Goal: Information Seeking & Learning: Check status

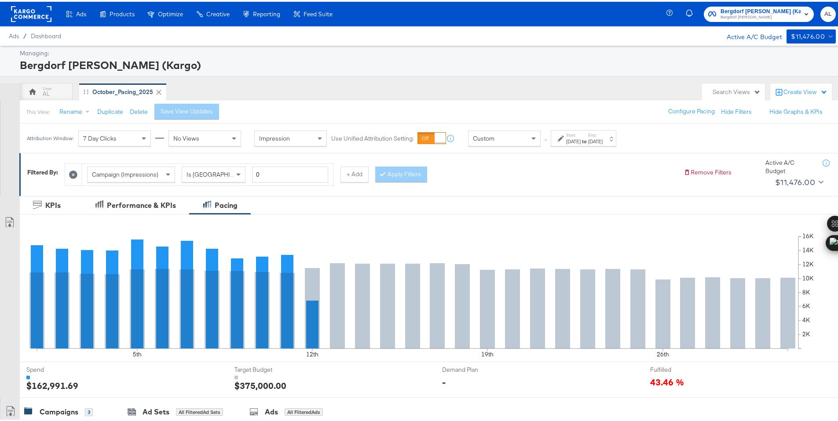
click at [518, 140] on div "Custom" at bounding box center [504, 136] width 72 height 15
click at [526, 135] on div "Custom" at bounding box center [504, 136] width 72 height 15
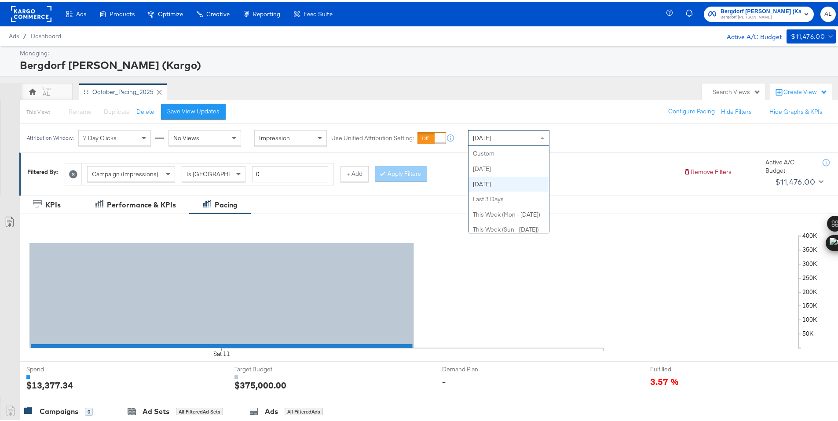
click at [491, 136] on span "[DATE]" at bounding box center [482, 136] width 18 height 8
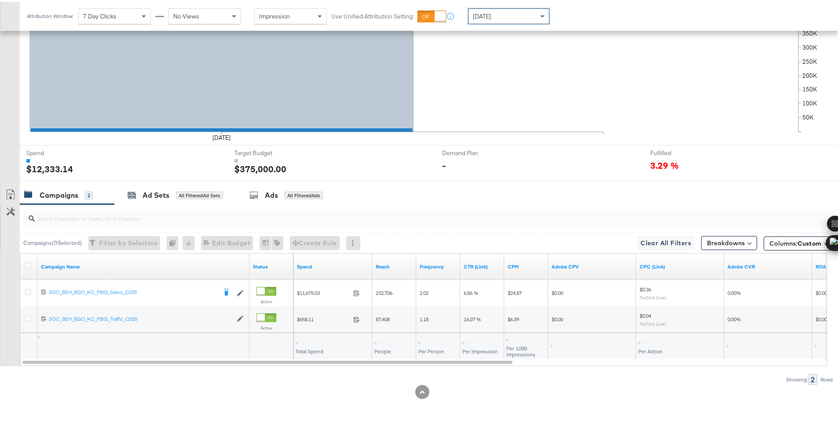
scroll to position [217, 0]
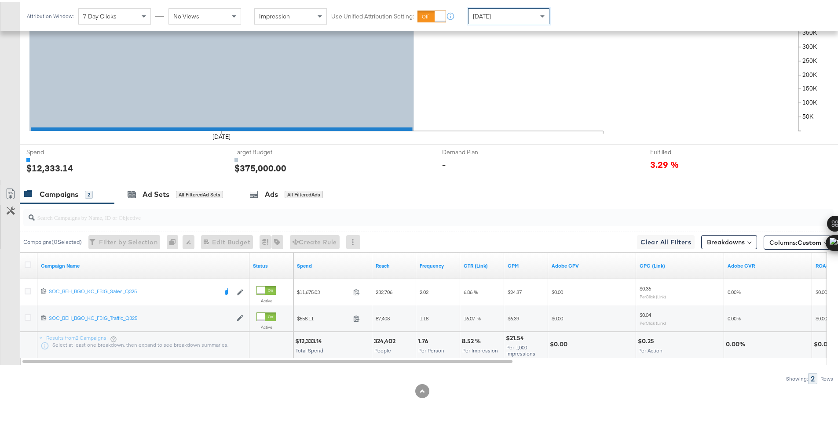
click at [315, 341] on div "$12,333.14" at bounding box center [309, 340] width 29 height 8
copy div "12,333.14"
click at [495, 18] on div "[DATE]" at bounding box center [508, 14] width 80 height 15
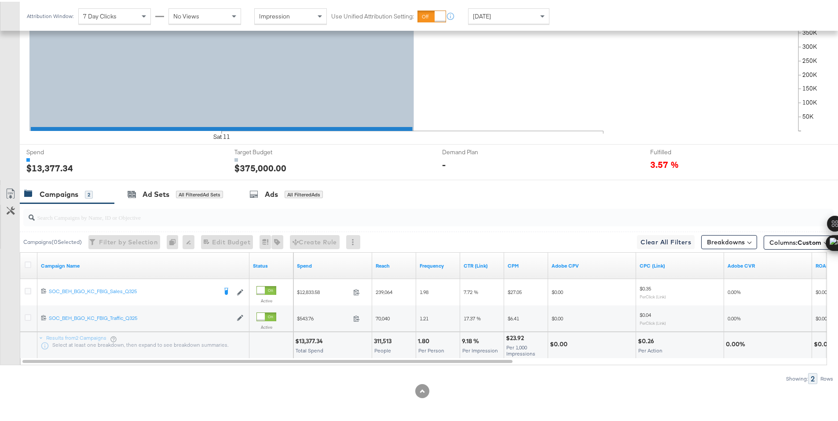
click at [308, 340] on div "$13,377.34" at bounding box center [310, 340] width 30 height 8
copy div "13,377.34"
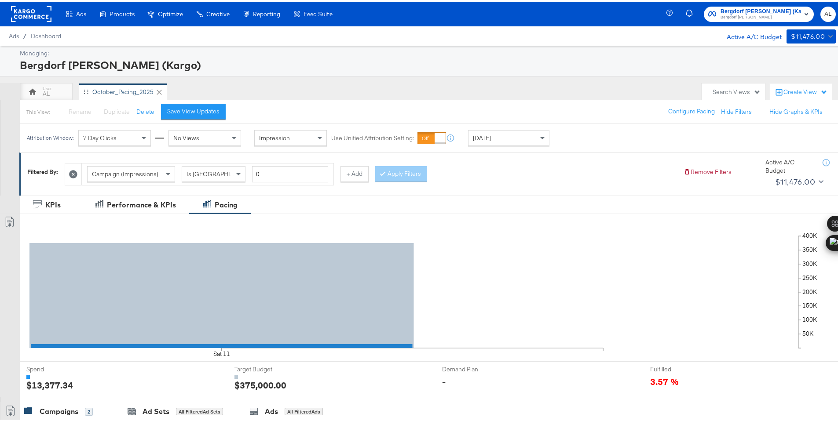
click at [30, 12] on rect at bounding box center [31, 12] width 40 height 16
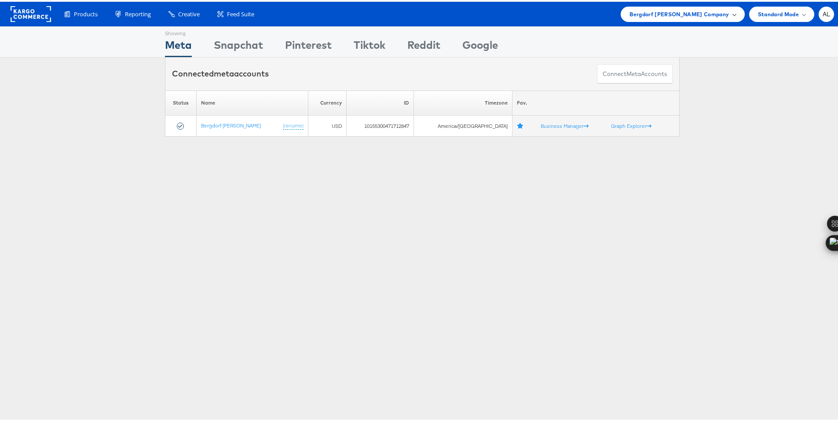
click at [674, 17] on div "Bergdorf Goodman Company" at bounding box center [682, 12] width 124 height 15
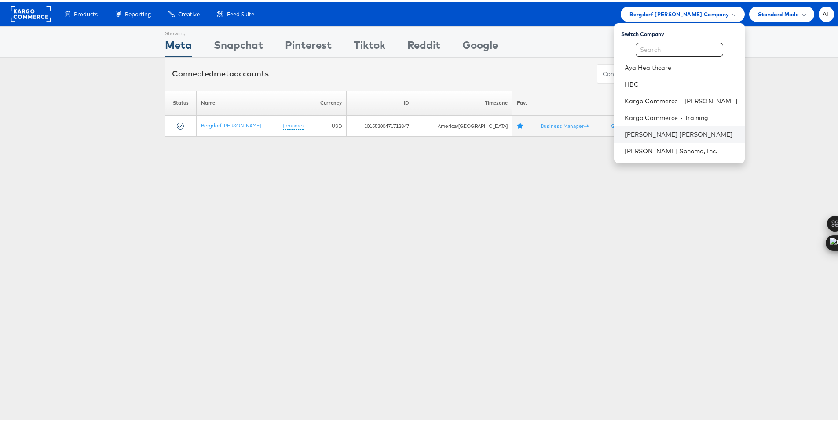
click at [643, 127] on li "Neiman Marcus" at bounding box center [679, 132] width 131 height 17
click at [671, 128] on li "[PERSON_NAME] [PERSON_NAME]" at bounding box center [679, 132] width 131 height 17
click at [624, 135] on link "[PERSON_NAME] [PERSON_NAME]" at bounding box center [680, 132] width 113 height 9
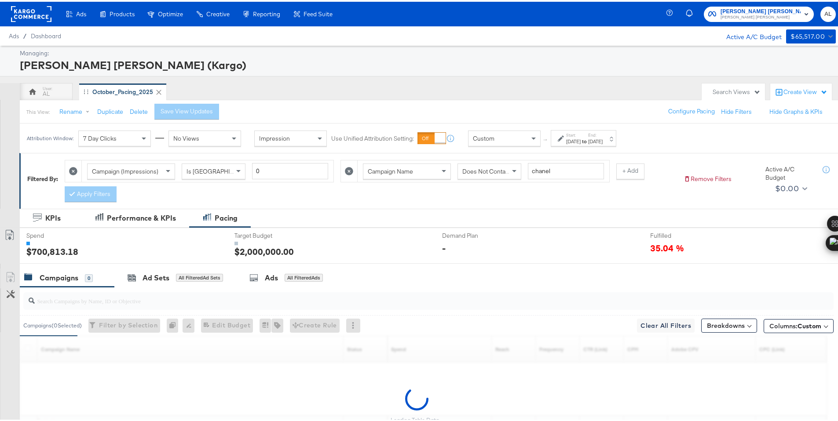
click at [508, 136] on div "Custom" at bounding box center [504, 136] width 72 height 15
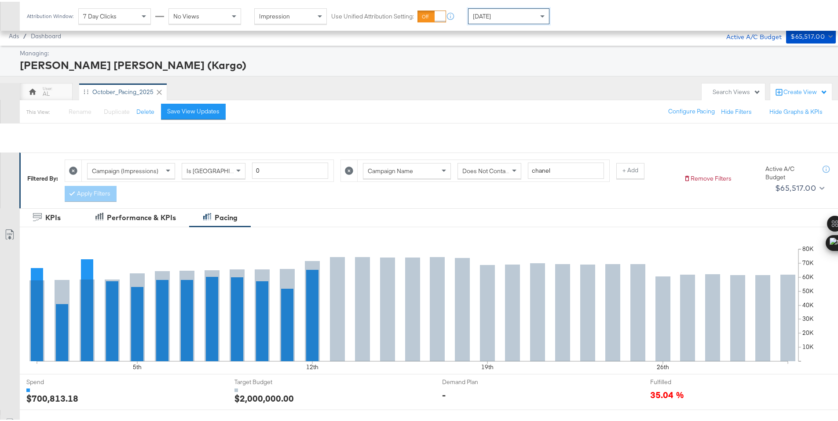
scroll to position [230, 0]
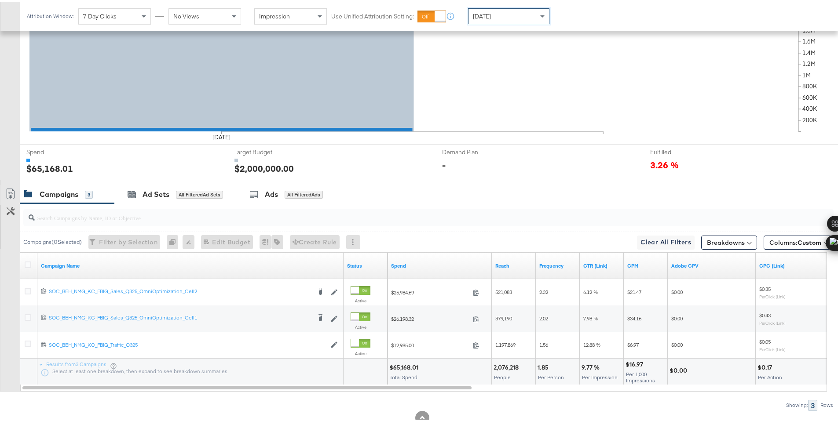
click at [398, 367] on div "$65,168.01" at bounding box center [405, 366] width 32 height 8
copy div "65,168.01"
click at [530, 15] on div "[DATE]" at bounding box center [508, 14] width 80 height 15
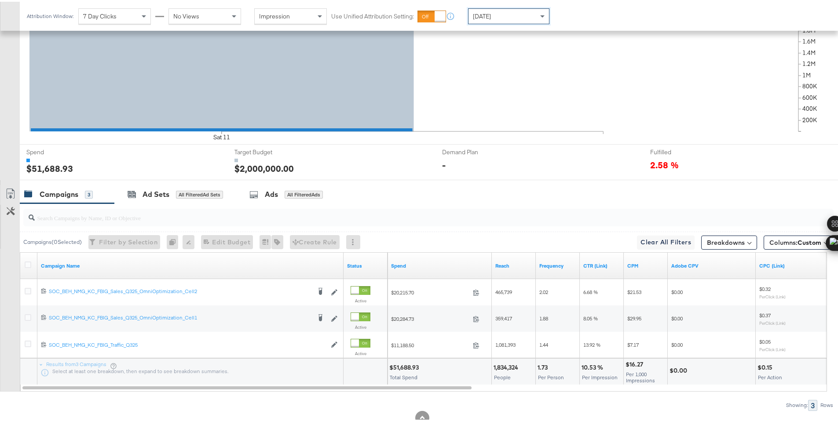
click at [402, 365] on div "$51,688.93" at bounding box center [405, 366] width 32 height 8
copy div "51,688.93"
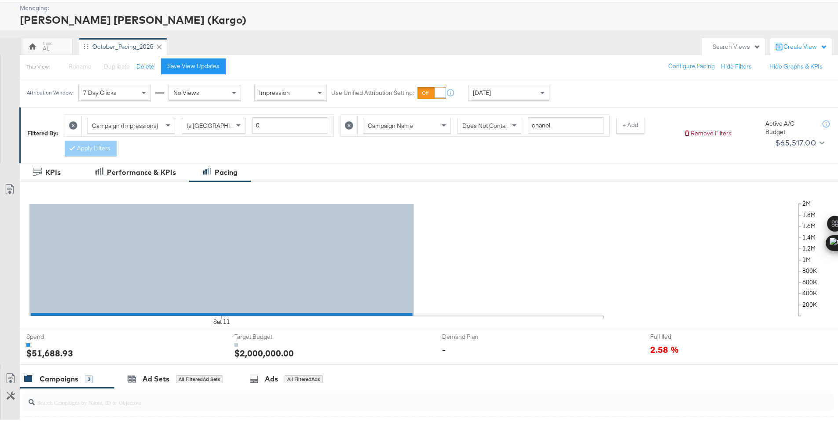
scroll to position [0, 0]
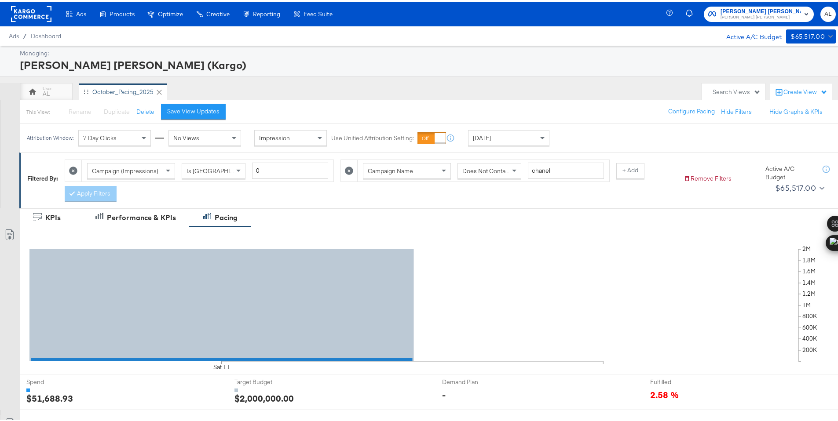
click at [30, 11] on rect at bounding box center [31, 12] width 40 height 16
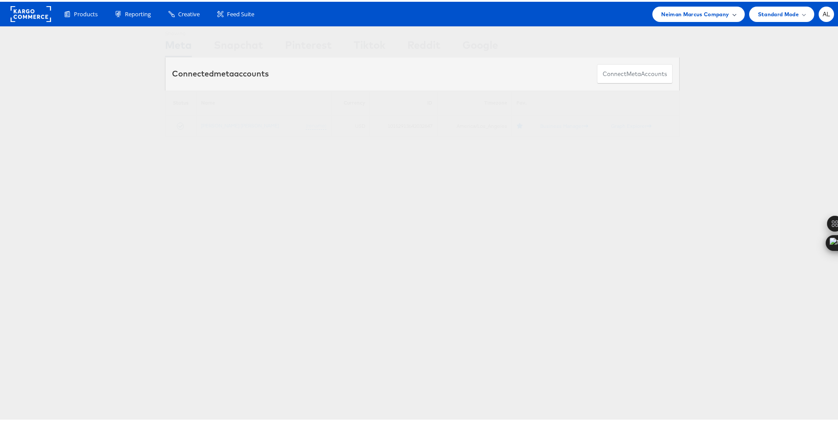
click at [690, 13] on span "Neiman Marcus Company" at bounding box center [695, 12] width 68 height 9
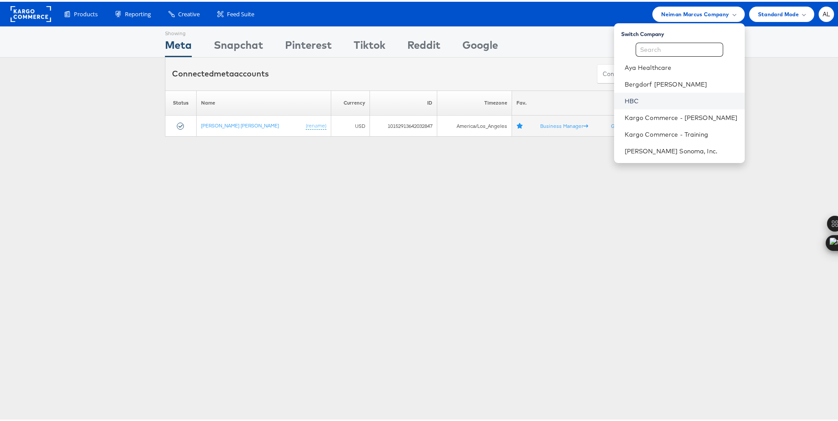
click at [632, 96] on link "HBC" at bounding box center [680, 99] width 113 height 9
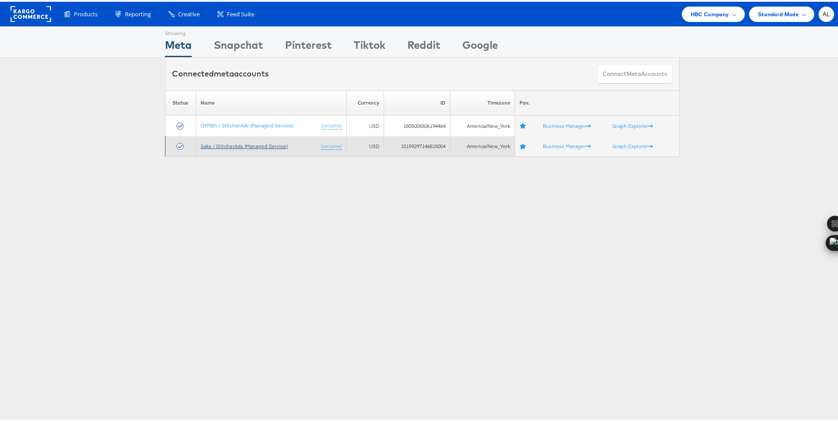
click at [234, 145] on link "Saks / StitcherAds (Managed Service)" at bounding box center [244, 144] width 87 height 7
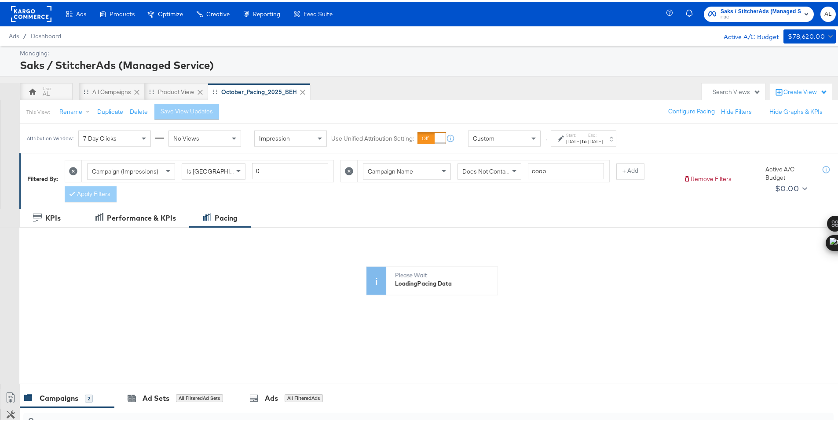
click at [497, 142] on div "Custom" at bounding box center [504, 136] width 72 height 15
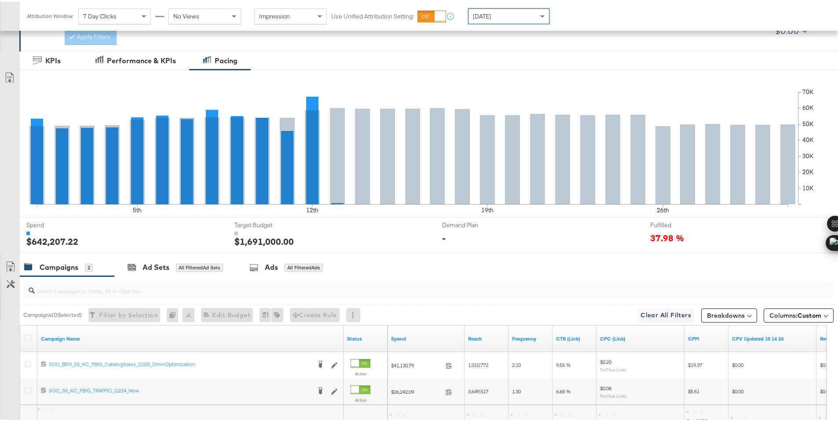
scroll to position [230, 0]
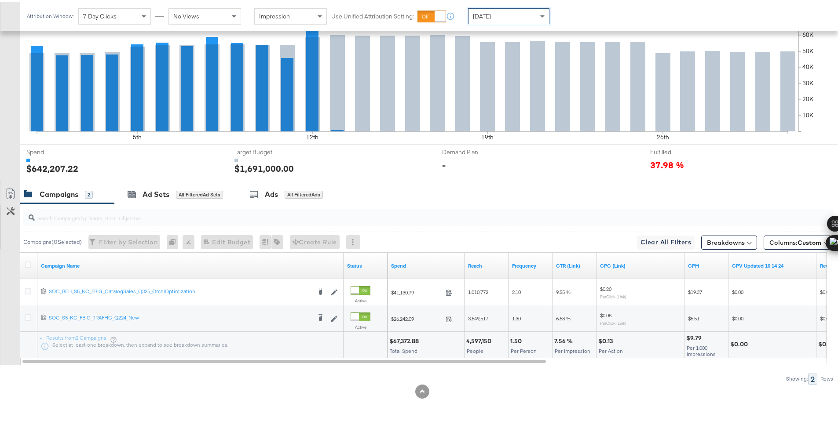
click at [414, 339] on div "$67,372.88" at bounding box center [405, 340] width 32 height 8
copy div "67,372.88"
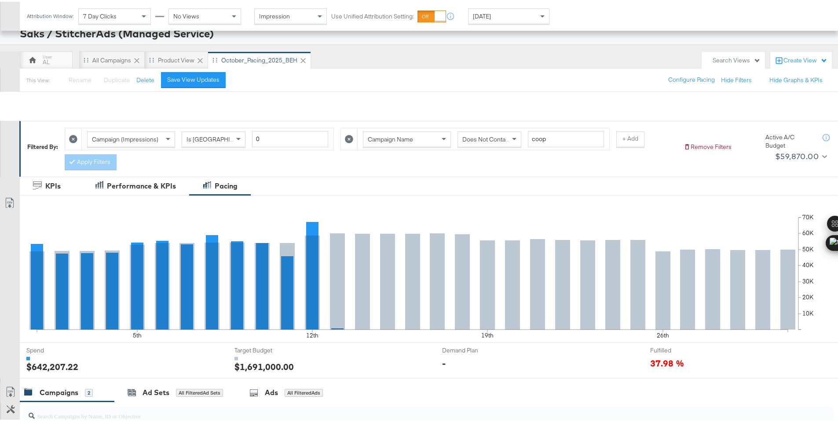
scroll to position [0, 0]
